Goal: Check status: Check status

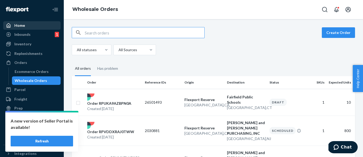
click at [39, 24] on div "Home" at bounding box center [32, 25] width 56 height 7
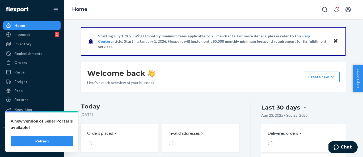
click at [62, 141] on button "Refresh" at bounding box center [42, 141] width 62 height 11
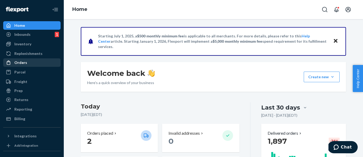
click at [46, 63] on div "Orders" at bounding box center [32, 62] width 56 height 7
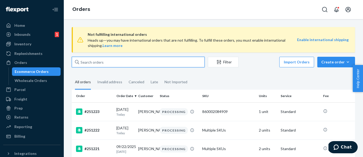
click at [129, 66] on input "text" at bounding box center [138, 62] width 133 height 11
paste input "Elizabeth Aigner"
type input "Elizabeth Aigner"
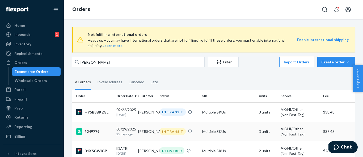
click at [108, 134] on div "#249779" at bounding box center [94, 132] width 36 height 6
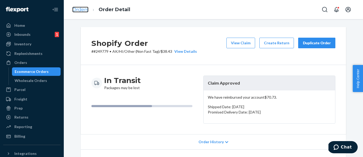
click at [83, 9] on link "Orders" at bounding box center [80, 10] width 16 height 6
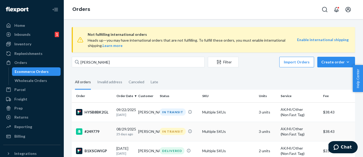
click at [101, 131] on div "#249779" at bounding box center [94, 132] width 36 height 6
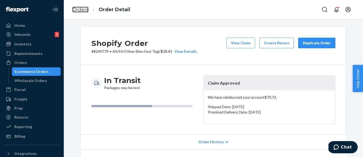
click at [82, 8] on link "Orders" at bounding box center [80, 10] width 16 height 6
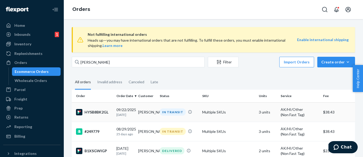
click at [116, 117] on td "09/22/2025 1 day ago" at bounding box center [125, 112] width 22 height 19
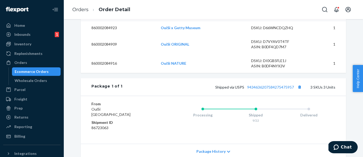
scroll to position [192, 0]
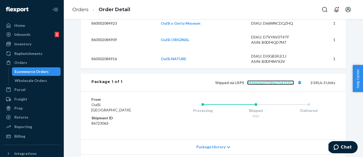
click at [258, 85] on link "9434636207584275475957" at bounding box center [270, 82] width 47 height 5
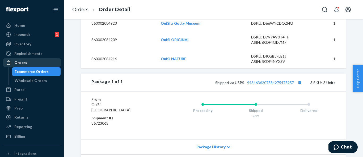
click at [28, 61] on div "Orders" at bounding box center [32, 62] width 56 height 7
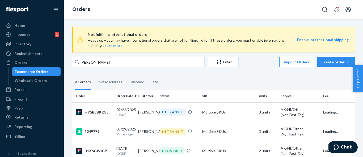
click at [119, 35] on span "Not fulfilling international orders" at bounding box center [192, 34] width 209 height 6
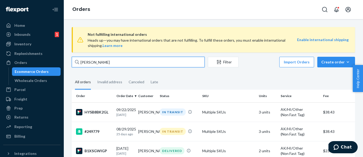
click at [112, 65] on input "Elizabeth Aigner" at bounding box center [138, 62] width 133 height 11
paste input "https://tools.usps.com/go/TrackConfirmAction?tLabels=9434636207584275475957"
type input "https://tools.usps.com/go/TrackConfirmAction?tLabels=9434636207584275475957"
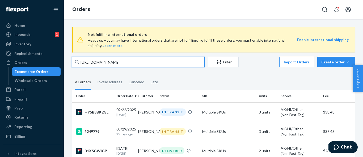
scroll to position [0, 25]
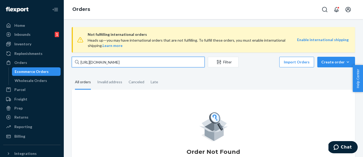
click at [112, 65] on input "https://tools.usps.com/go/TrackConfirmAction?tLabels=9434636207584275475957" at bounding box center [138, 62] width 133 height 11
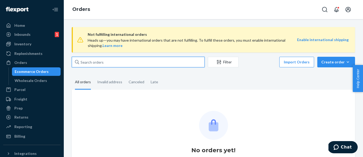
scroll to position [0, 0]
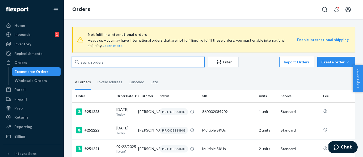
paste input "Jenna Beers"
type input "Jenna Beers"
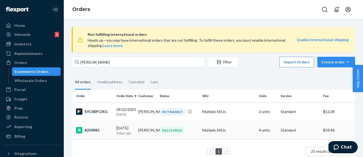
click at [106, 133] on div "#250985" at bounding box center [94, 130] width 36 height 6
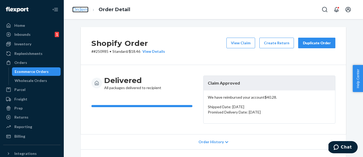
click at [77, 7] on link "Orders" at bounding box center [80, 10] width 16 height 6
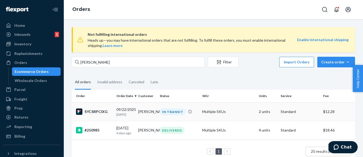
click at [99, 114] on div "SYCSRPCIXG" at bounding box center [94, 112] width 36 height 6
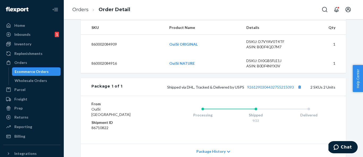
scroll to position [203, 0]
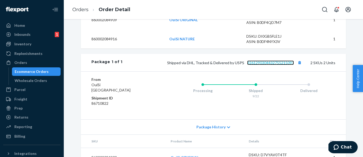
click at [282, 65] on link "9261290304432755215093" at bounding box center [270, 63] width 47 height 5
click at [84, 10] on link "Orders" at bounding box center [80, 10] width 16 height 6
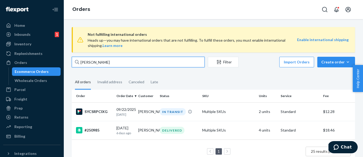
click at [99, 62] on input "Jenna Beers" at bounding box center [138, 62] width 133 height 11
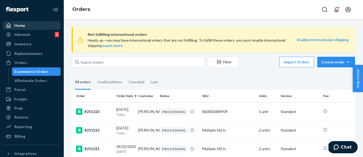
click at [26, 23] on div "Home" at bounding box center [32, 25] width 56 height 7
